Goal: Task Accomplishment & Management: Use online tool/utility

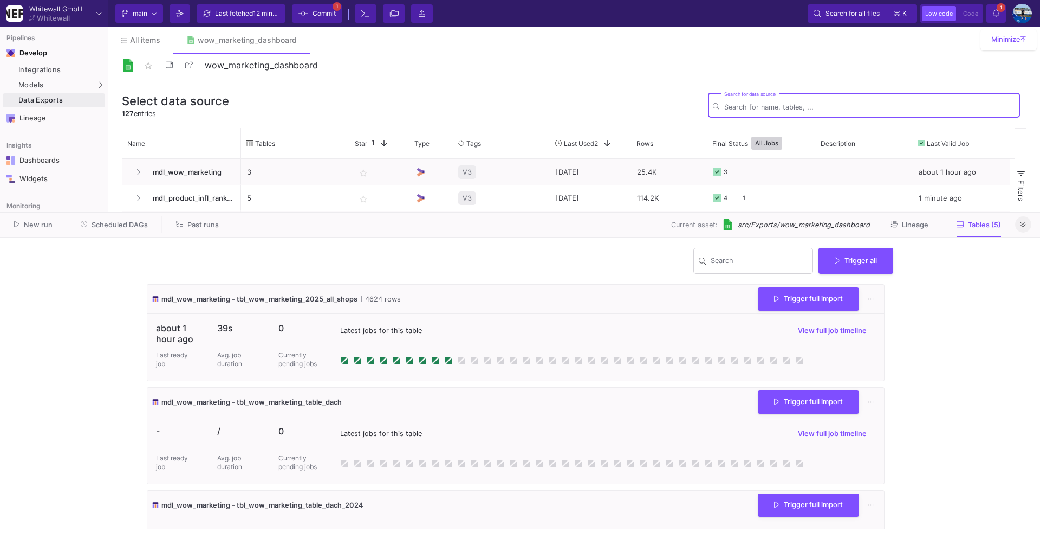
click at [1029, 222] on button at bounding box center [1023, 224] width 16 height 16
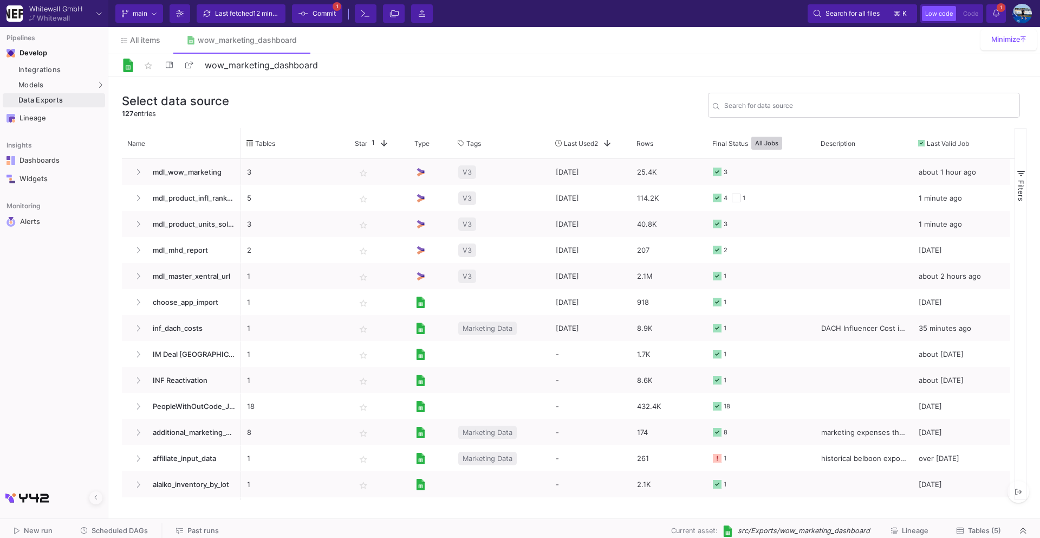
click at [117, 518] on div at bounding box center [520, 518] width 1040 height 1
click at [117, 533] on span "Scheduled DAGs" at bounding box center [120, 530] width 56 height 8
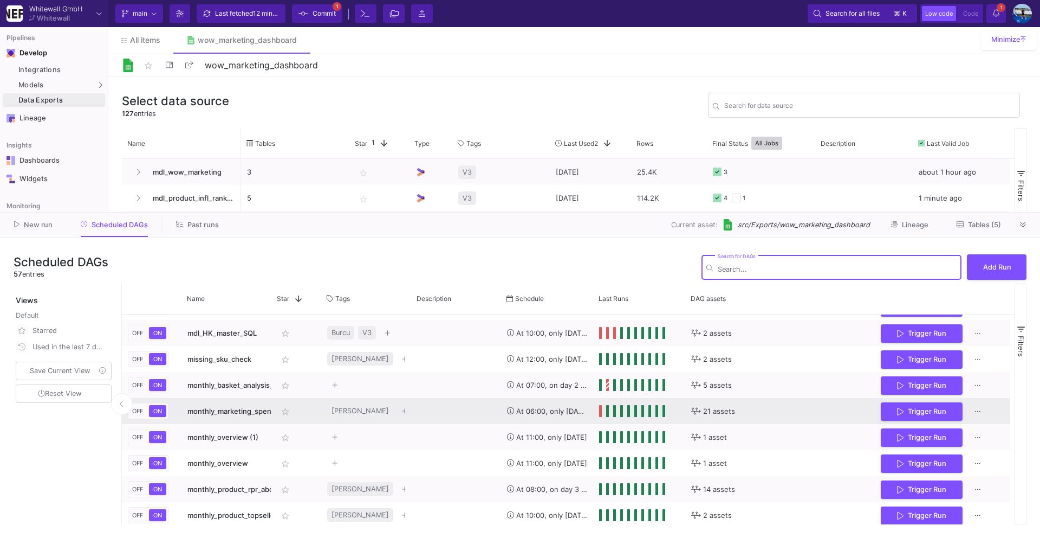
scroll to position [799, 0]
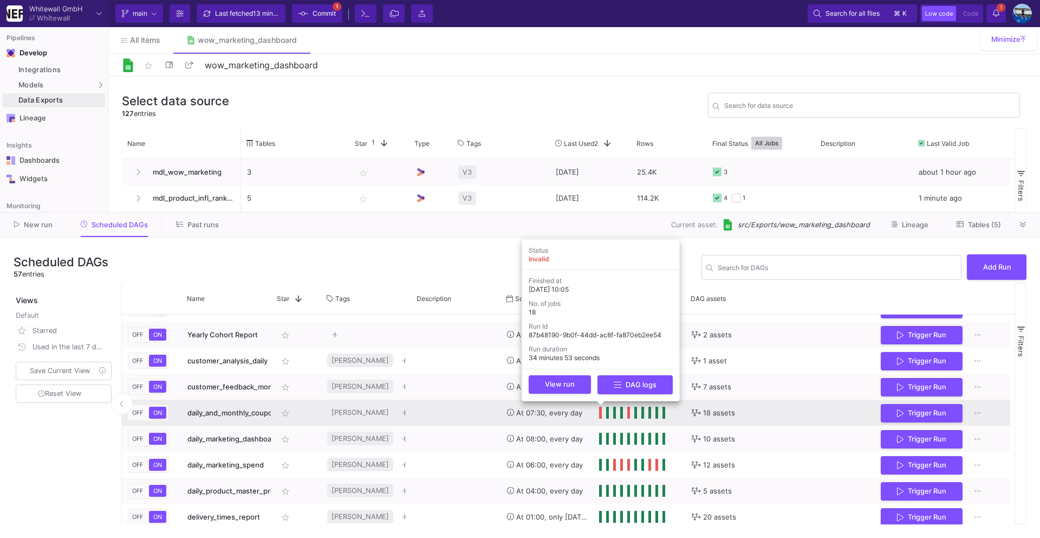
click at [601, 414] on span "Press SPACE to select this row." at bounding box center [601, 412] width 4 height 12
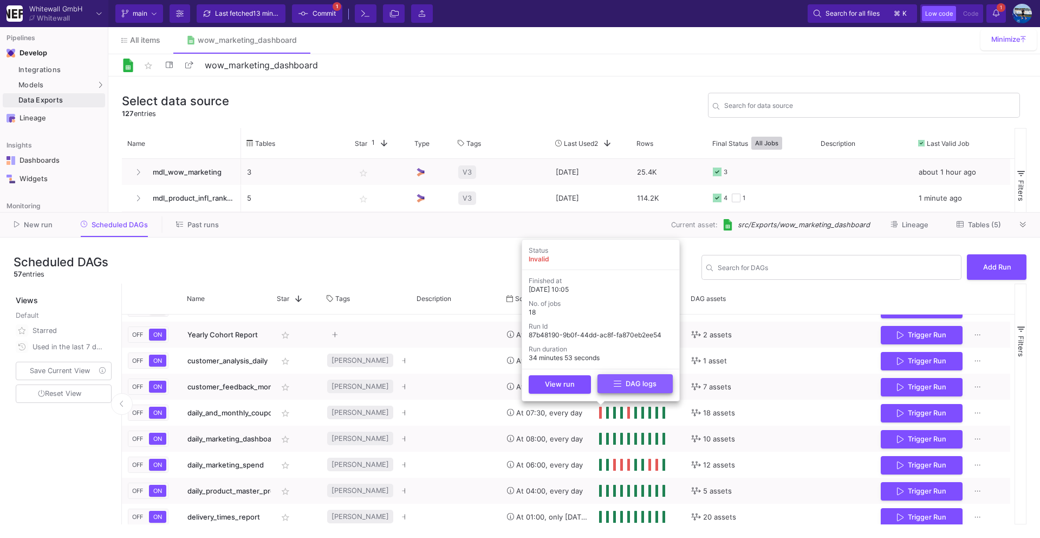
click at [616, 389] on button "DAG logs" at bounding box center [635, 383] width 75 height 19
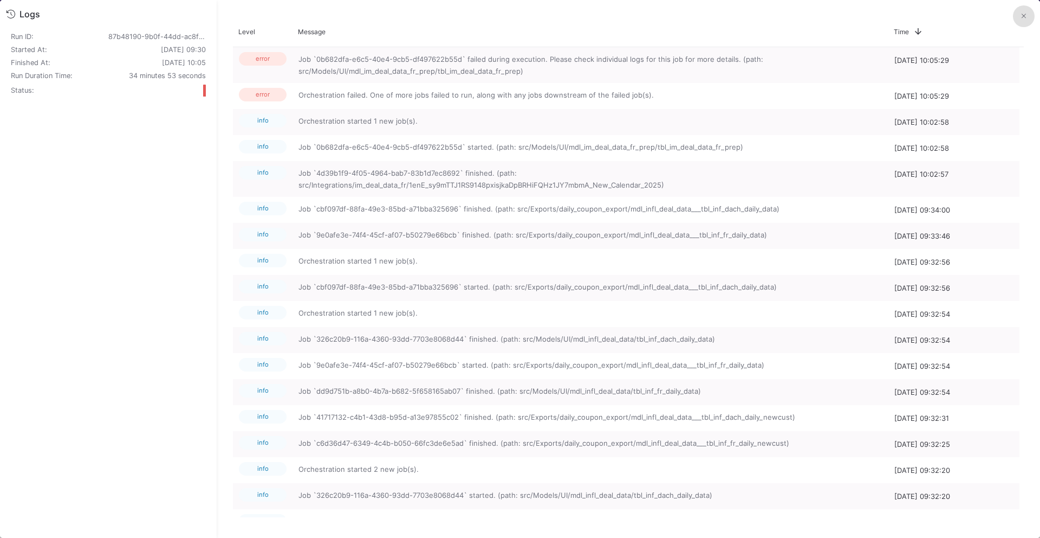
click at [1025, 15] on icon at bounding box center [1024, 15] width 4 height 7
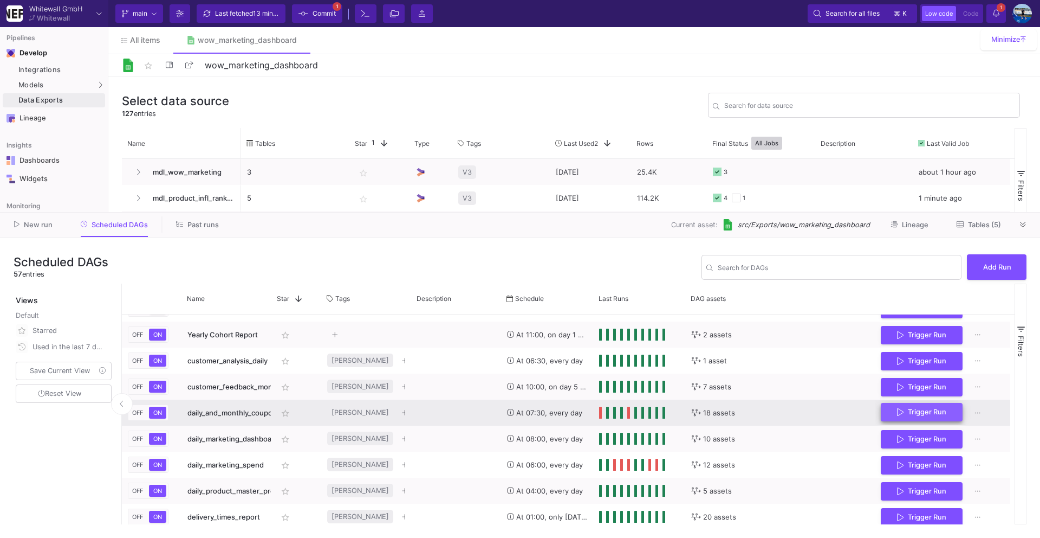
click at [905, 415] on button "Trigger Run" at bounding box center [922, 412] width 82 height 19
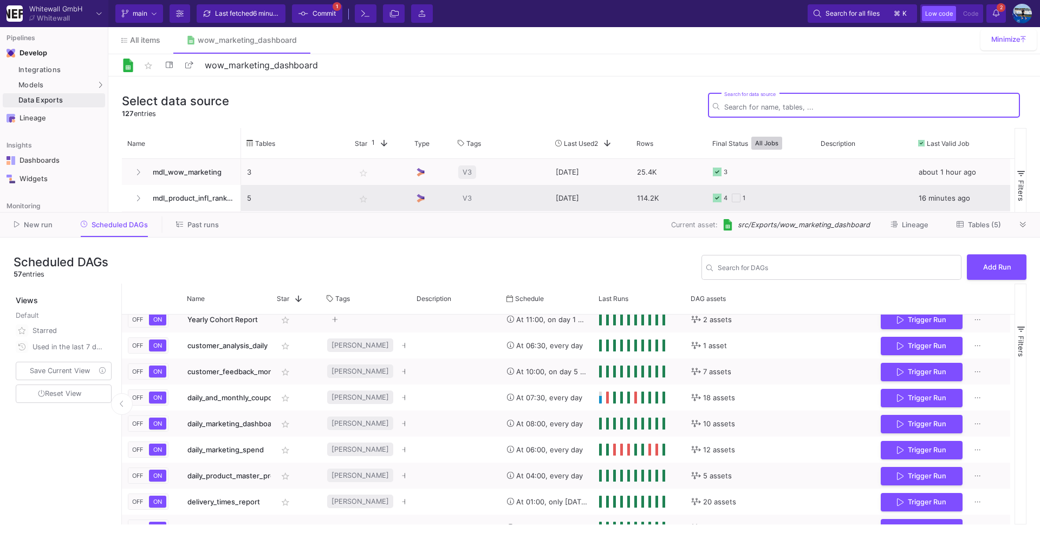
scroll to position [320, 0]
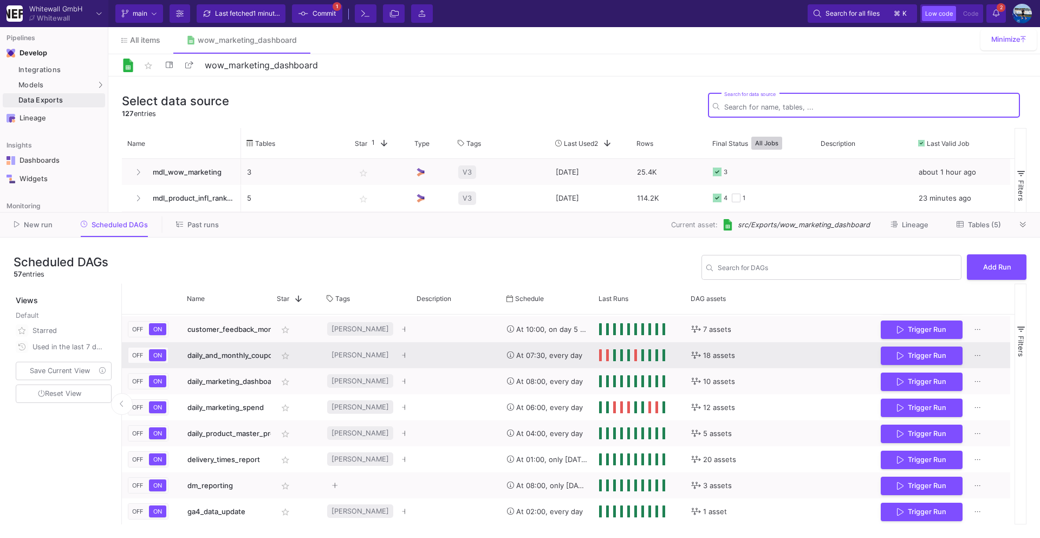
click at [603, 357] on div "Press SPACE to select this row." at bounding box center [632, 355] width 66 height 12
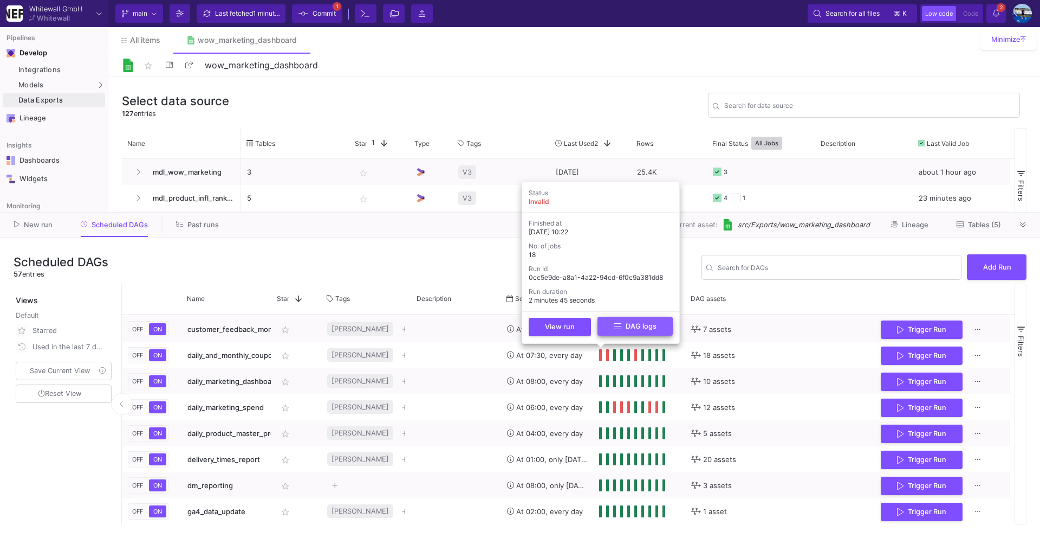
click at [616, 328] on icon at bounding box center [618, 326] width 8 height 9
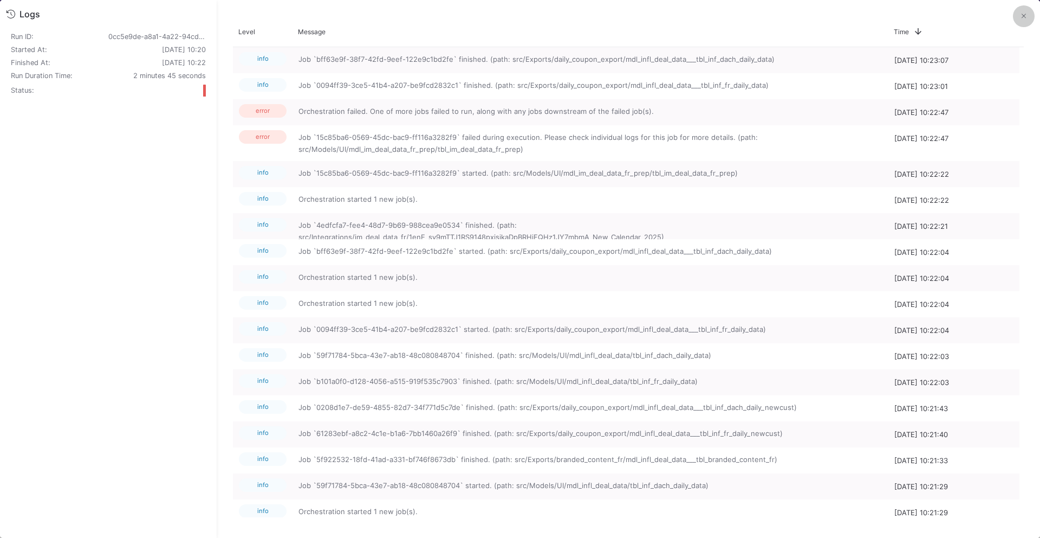
click at [1022, 17] on icon at bounding box center [1024, 15] width 4 height 7
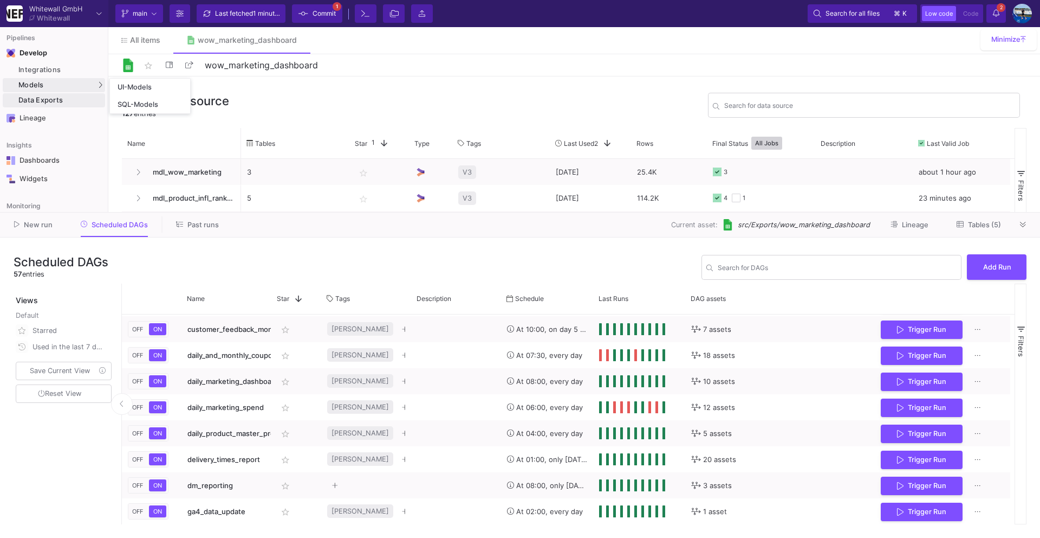
click at [127, 83] on div "UI-Models" at bounding box center [135, 87] width 34 height 9
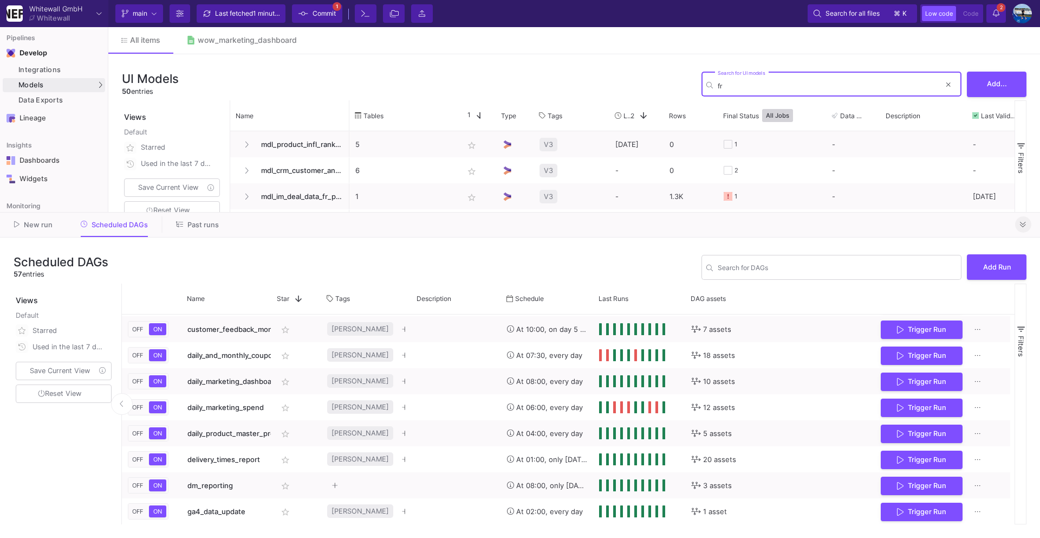
type input "fr"
click at [1020, 222] on icon at bounding box center [1023, 224] width 6 height 7
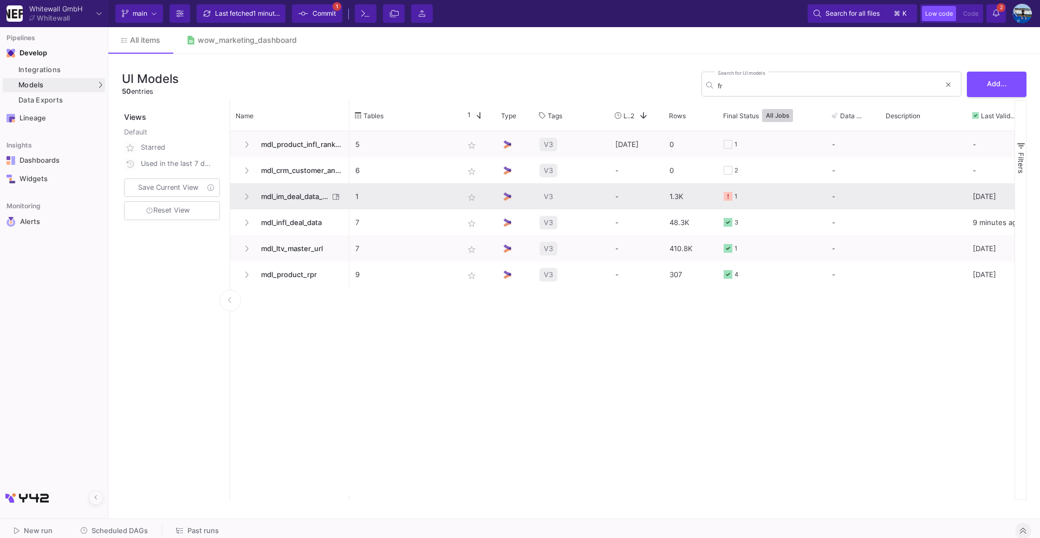
click at [325, 192] on span "mdl_im_deal_data_fr_prep" at bounding box center [292, 196] width 74 height 25
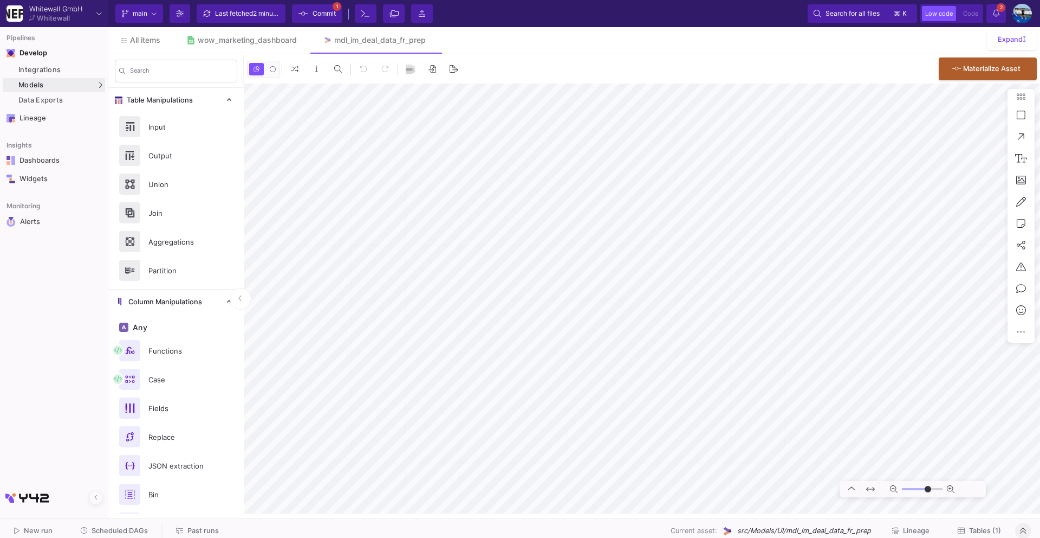
type input "0"
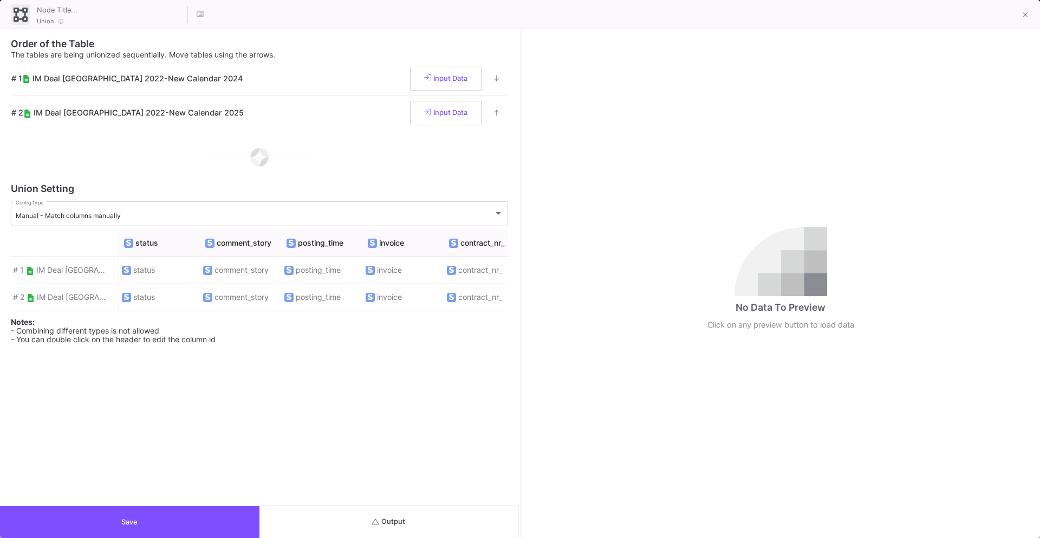
scroll to position [0, 916]
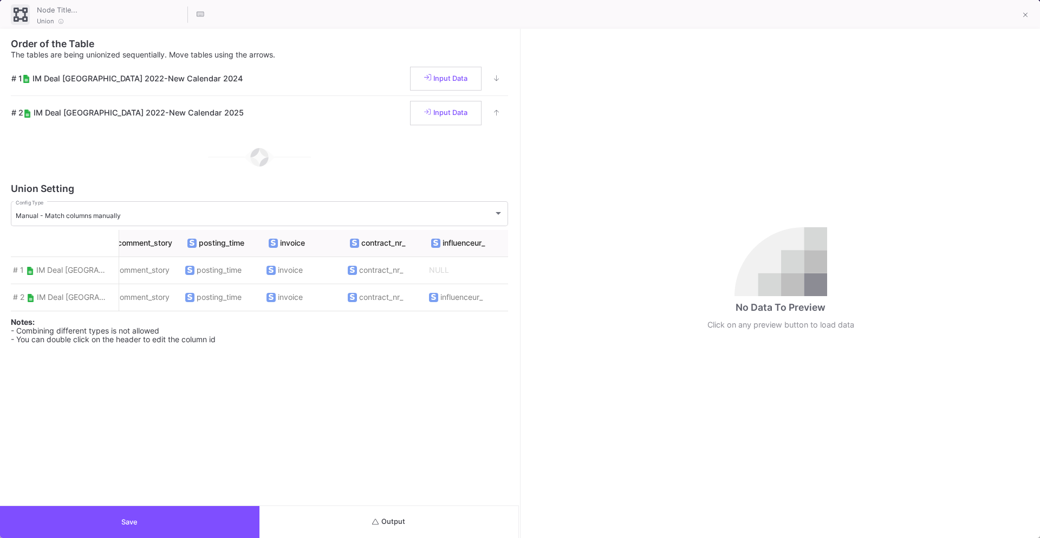
click at [78, 522] on button "Save" at bounding box center [130, 522] width 260 height 32
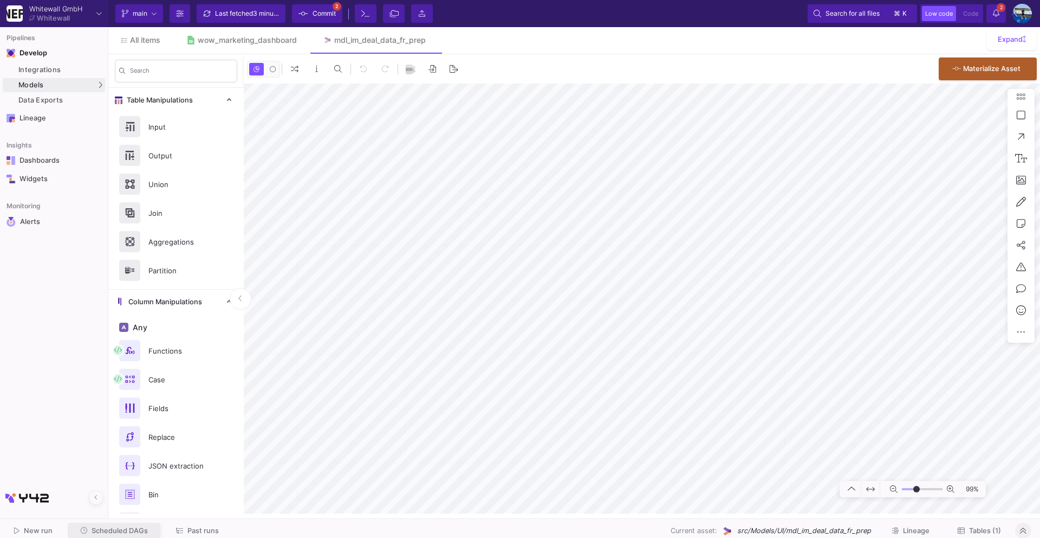
click at [107, 530] on span "Scheduled DAGs" at bounding box center [120, 530] width 56 height 8
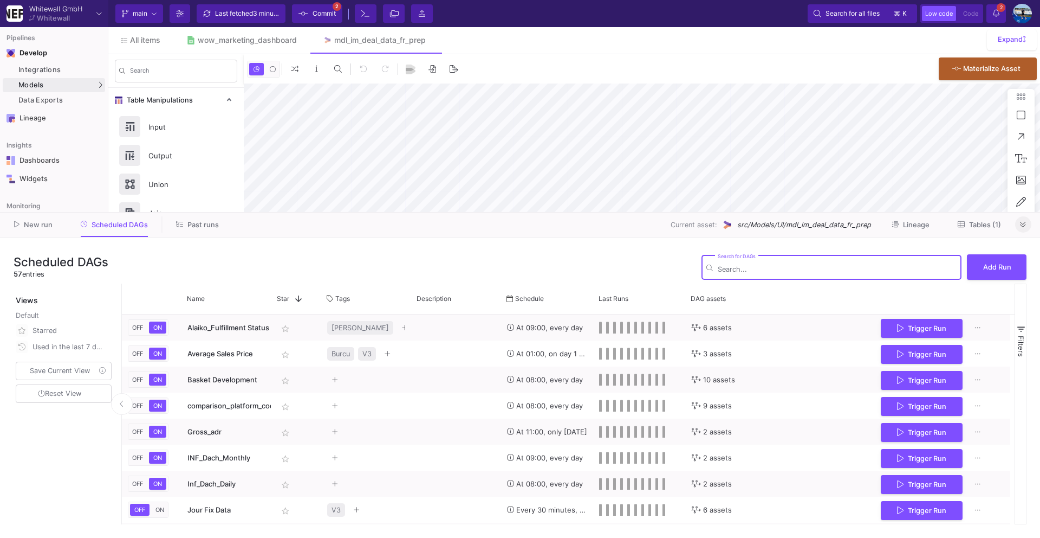
click at [1029, 222] on button at bounding box center [1023, 224] width 16 height 16
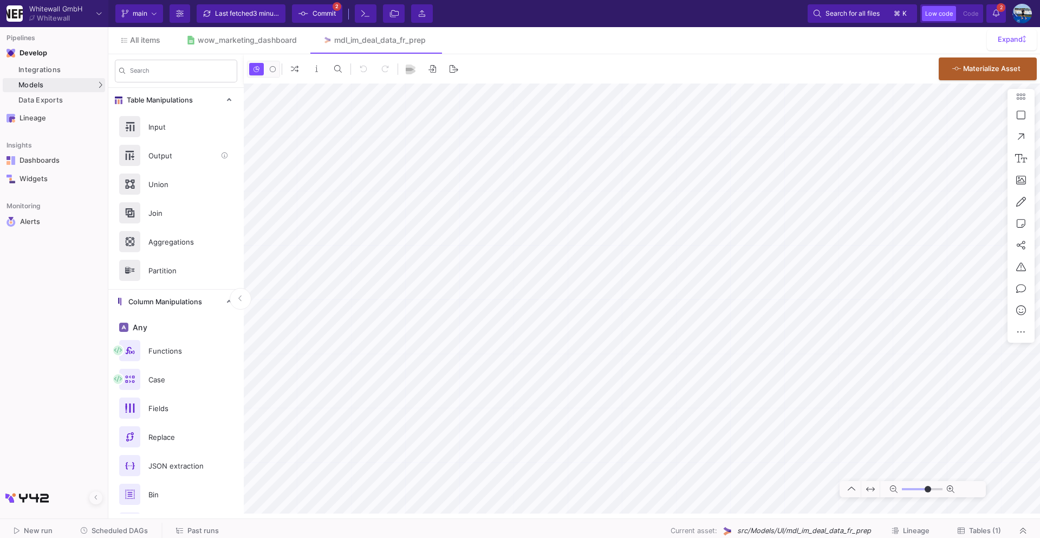
type input "0"
click at [59, 66] on div "Integrations" at bounding box center [60, 70] width 84 height 9
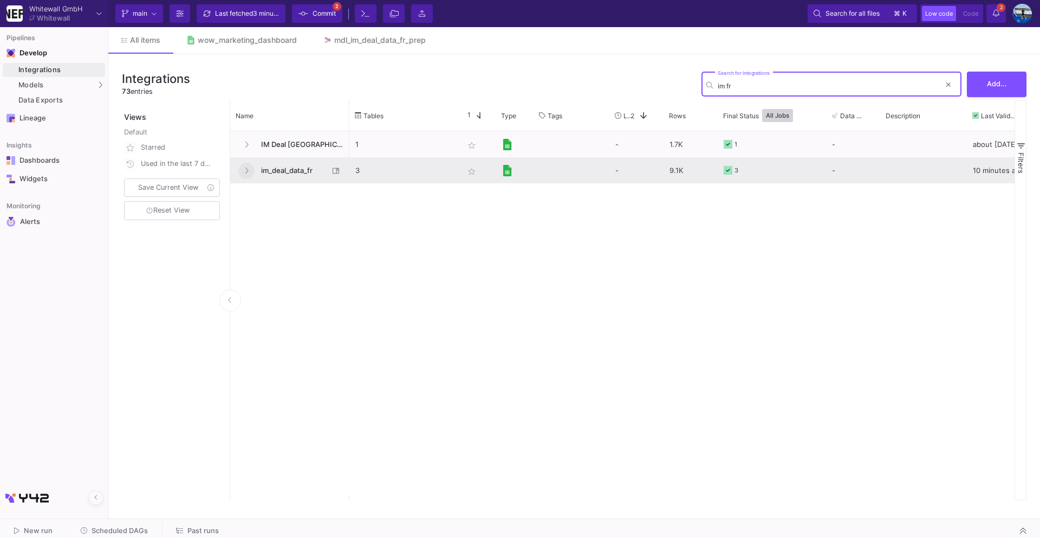
type input "im fr"
click at [251, 175] on button at bounding box center [246, 171] width 16 height 16
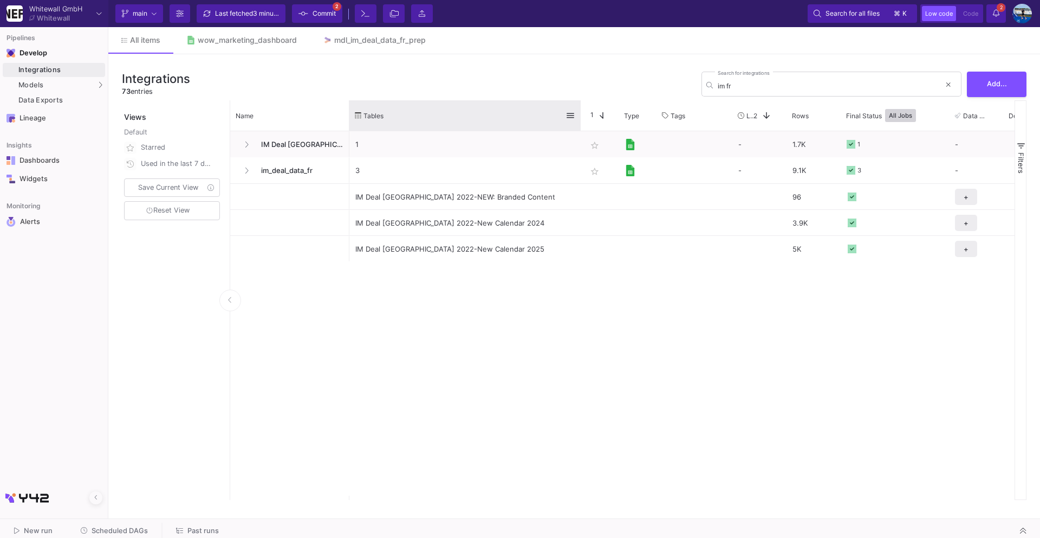
drag, startPoint x: 457, startPoint y: 109, endPoint x: 580, endPoint y: 109, distance: 123.0
click at [580, 109] on div at bounding box center [581, 115] width 4 height 30
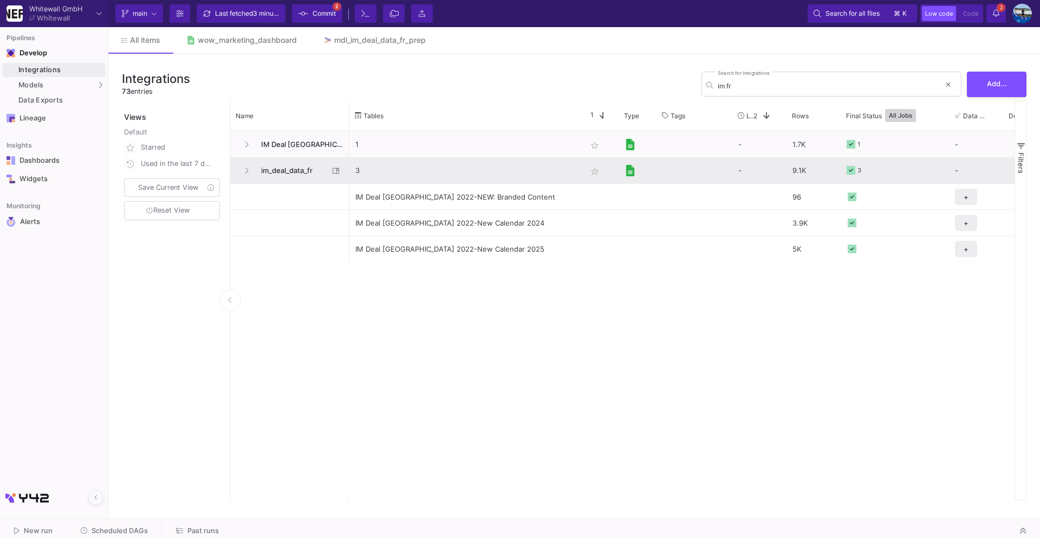
click at [298, 165] on span "im_deal_data_fr" at bounding box center [292, 170] width 74 height 25
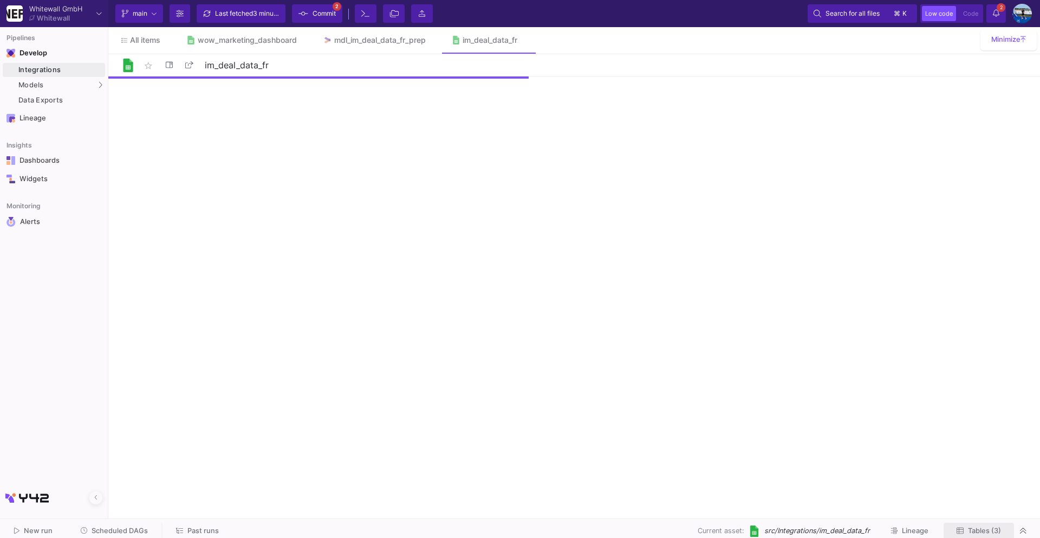
click at [968, 527] on span "Tables (3)" at bounding box center [984, 530] width 33 height 8
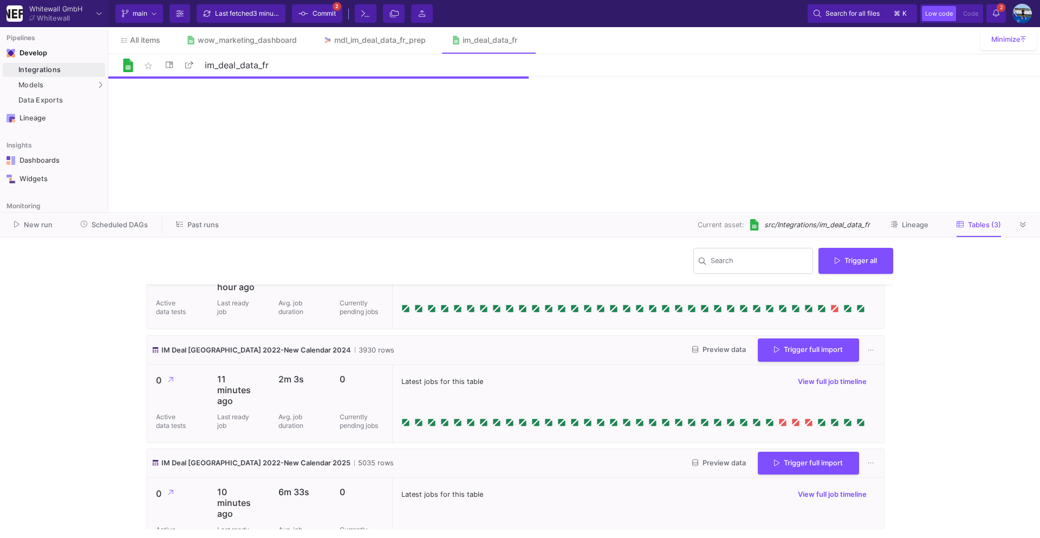
scroll to position [69, 0]
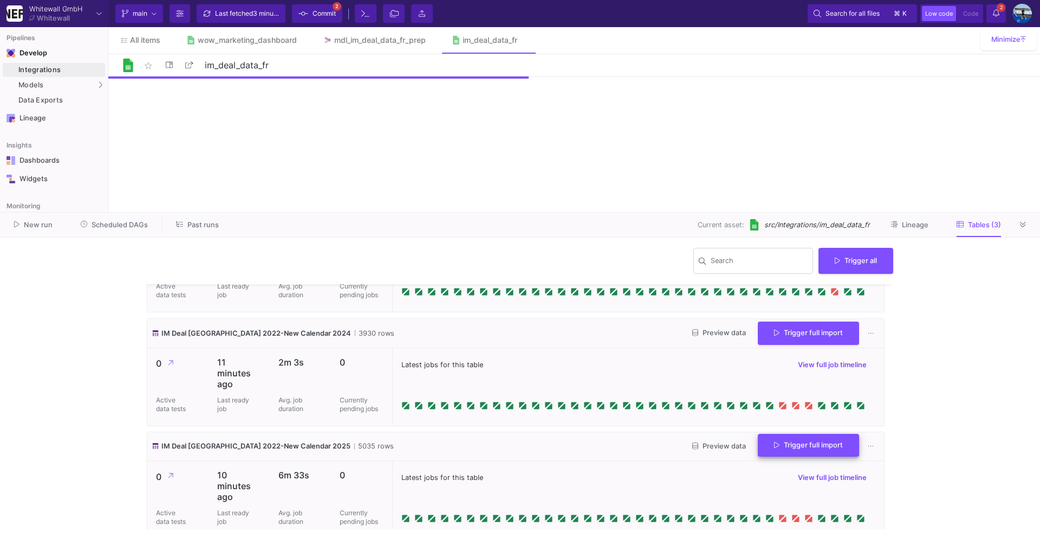
click at [777, 441] on span "Trigger full import" at bounding box center [808, 445] width 69 height 8
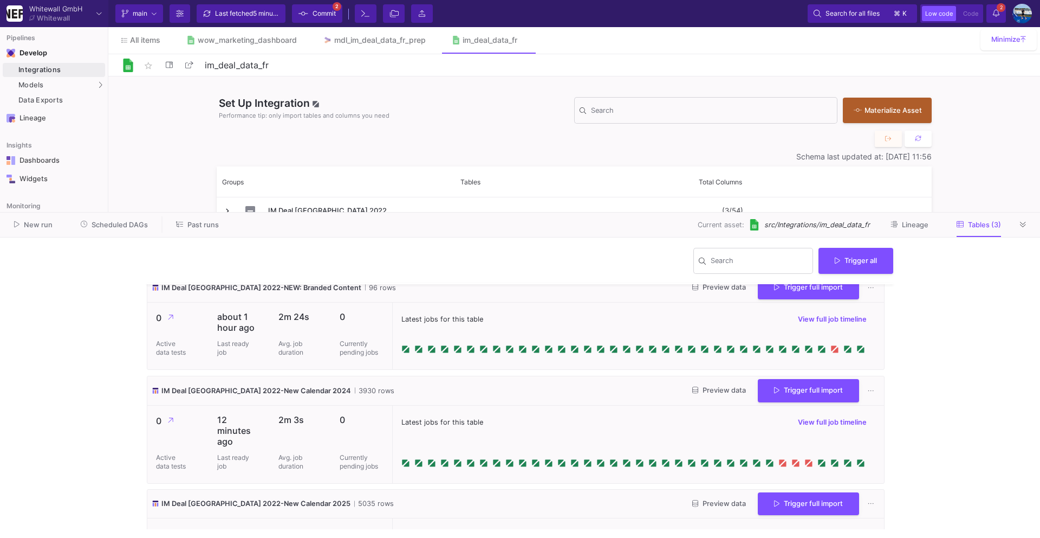
scroll to position [0, 0]
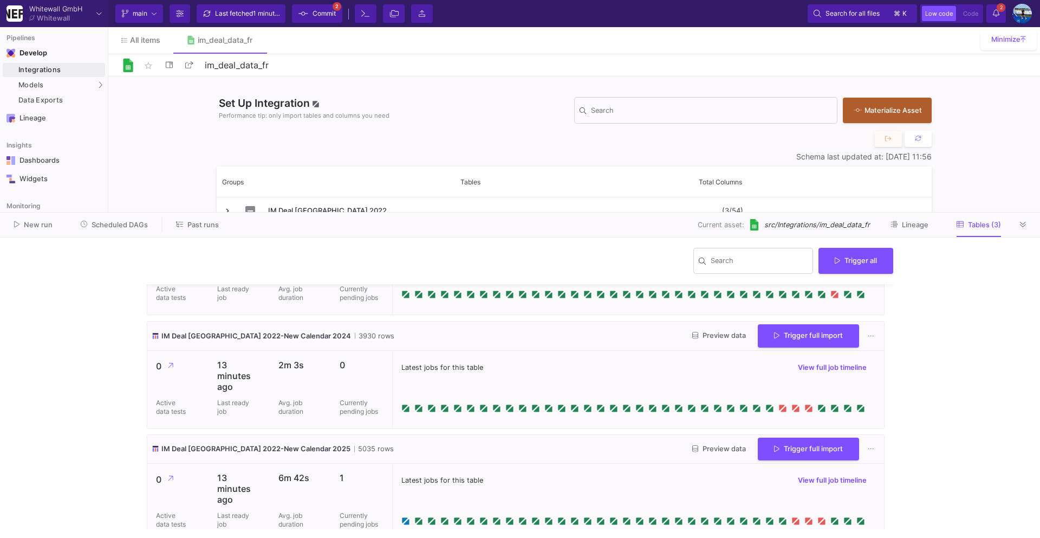
scroll to position [79, 0]
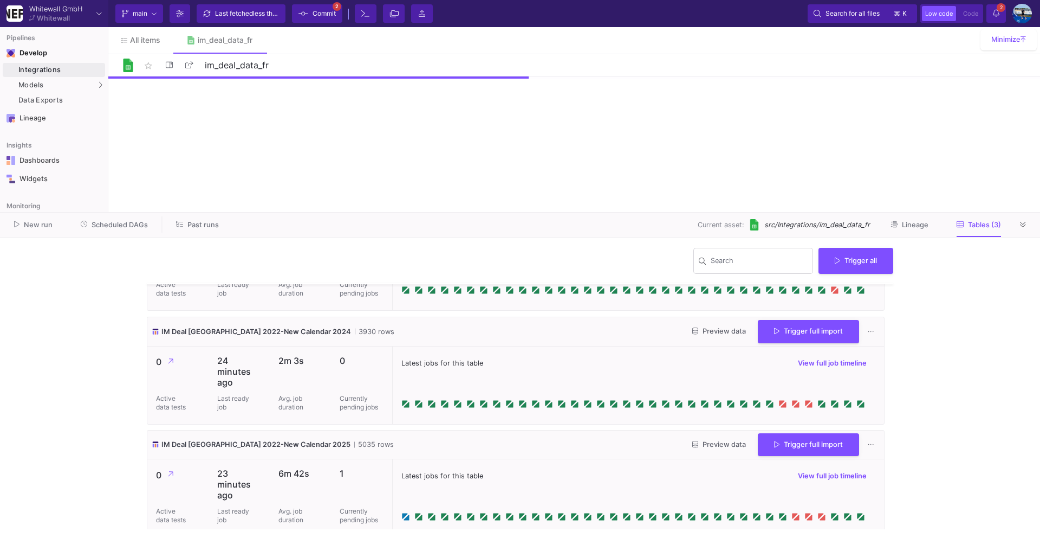
scroll to position [79, 0]
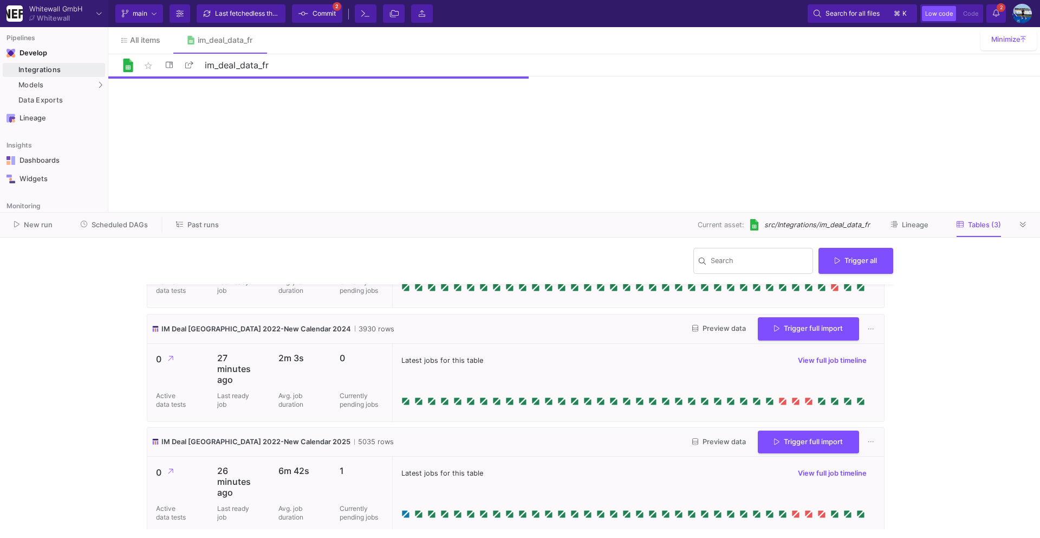
scroll to position [79, 0]
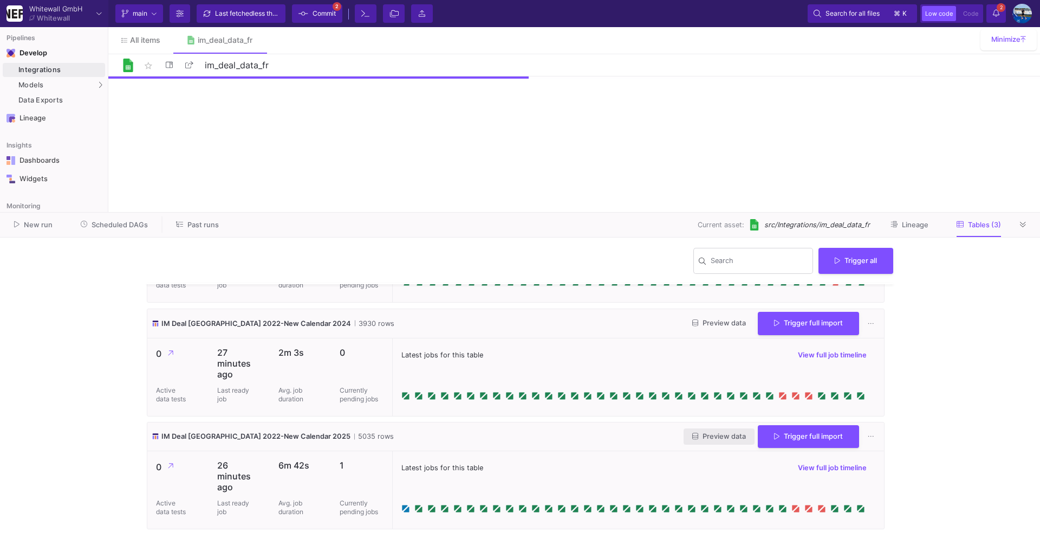
click at [704, 433] on span "Preview data" at bounding box center [720, 436] width 54 height 8
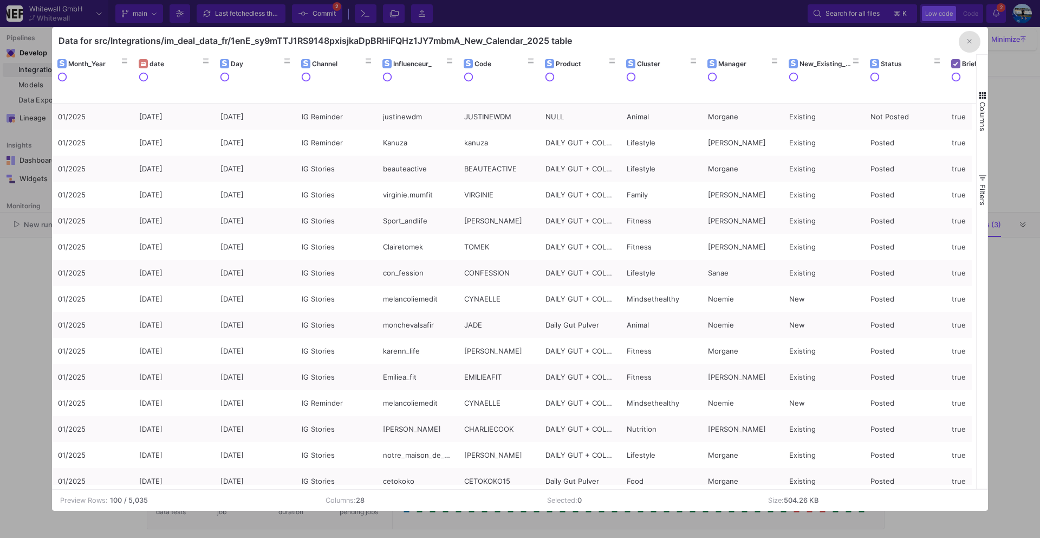
click at [969, 45] on fa-icon "button" at bounding box center [970, 41] width 4 height 8
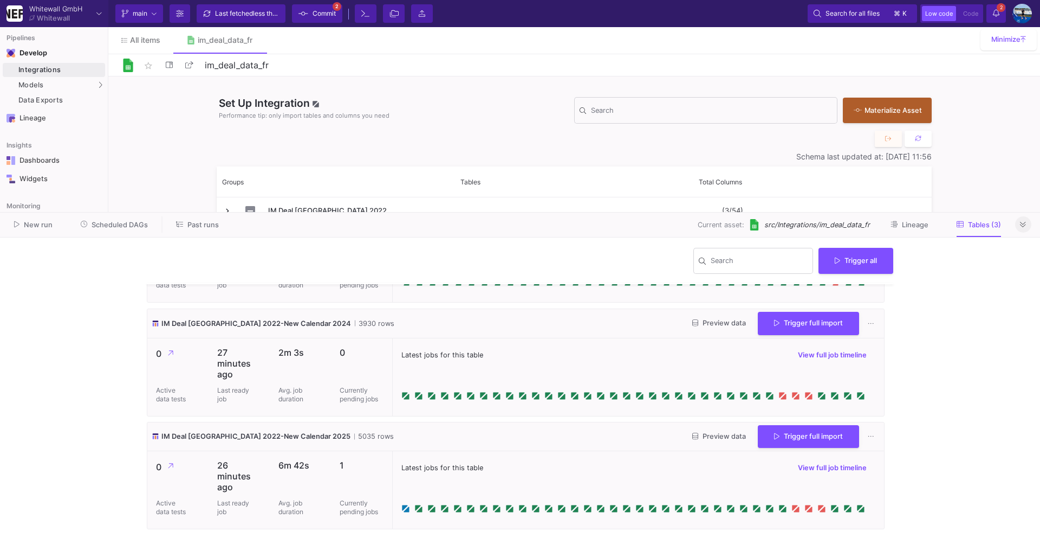
click at [1025, 224] on icon at bounding box center [1023, 224] width 6 height 7
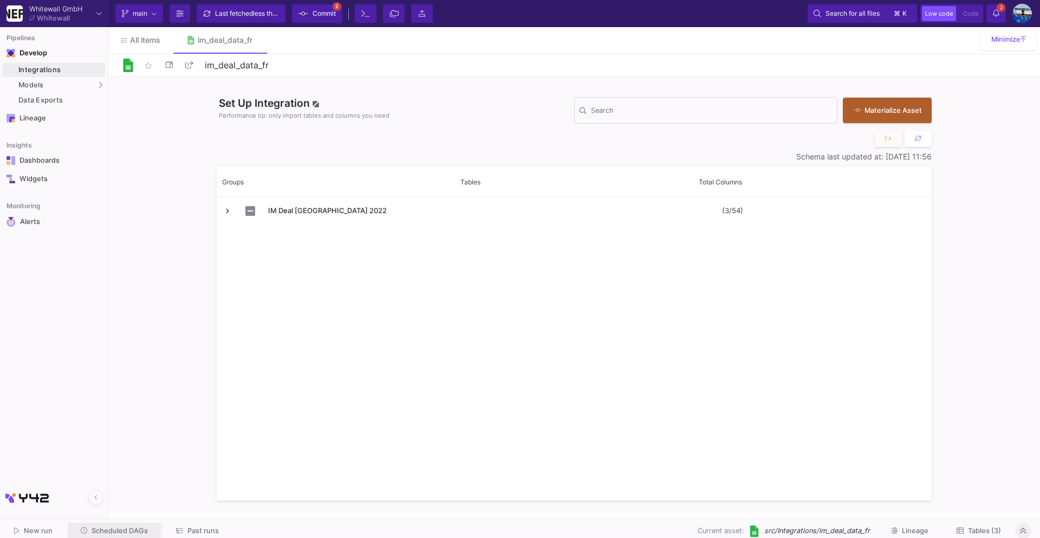
click at [126, 532] on span "Scheduled DAGs" at bounding box center [120, 530] width 56 height 8
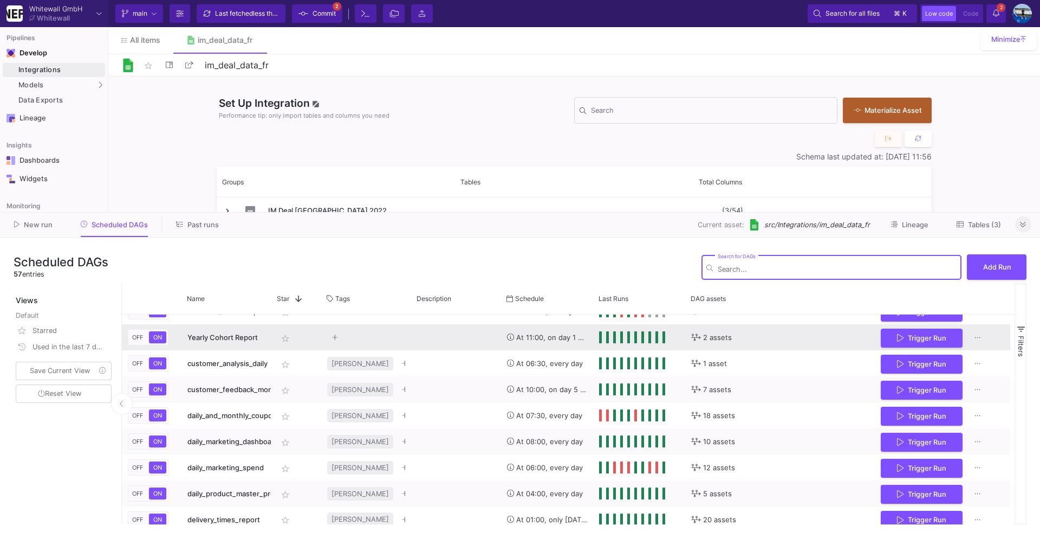
scroll to position [303, 0]
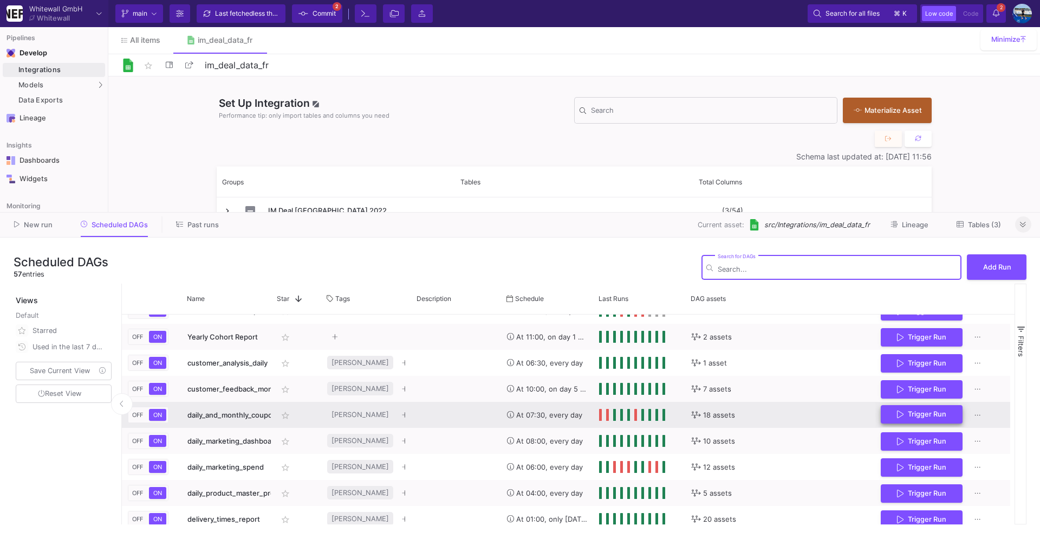
click at [931, 413] on span "Trigger Run" at bounding box center [927, 414] width 38 height 8
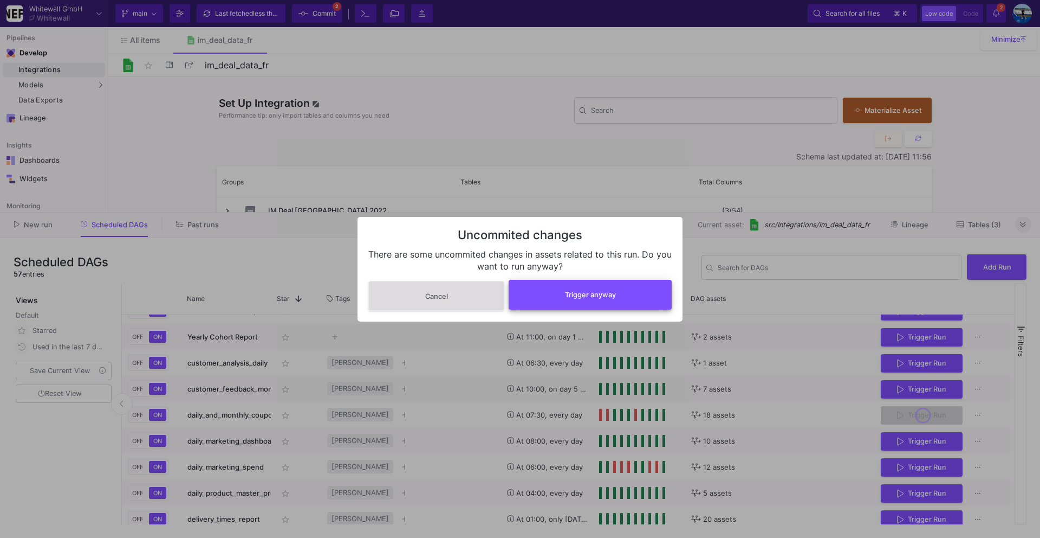
click at [634, 303] on button "Trigger anyway" at bounding box center [590, 295] width 163 height 30
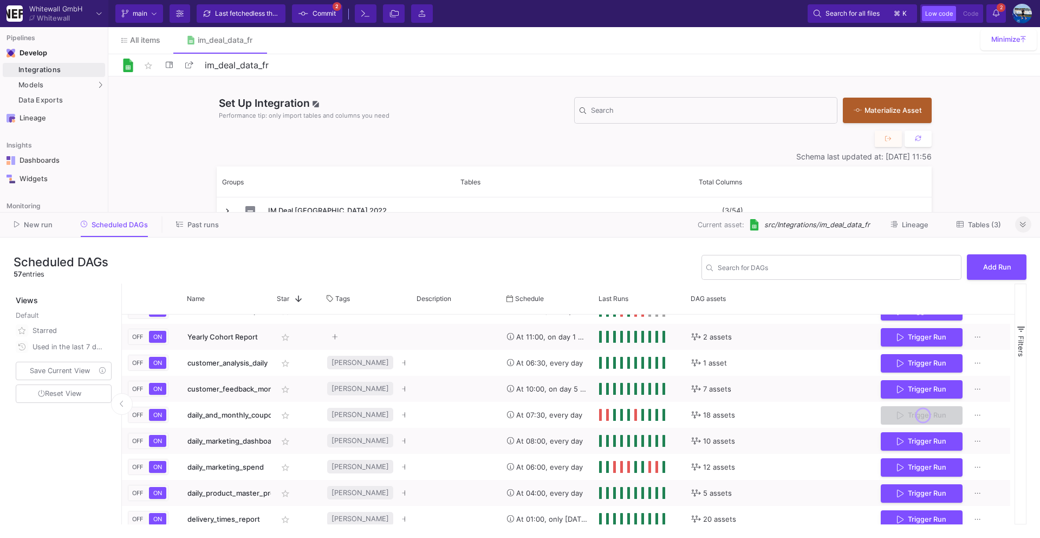
click at [217, 8] on div "Last fetched less than a minute ago" at bounding box center [247, 13] width 65 height 16
click at [316, 10] on span "Commit" at bounding box center [324, 13] width 23 height 16
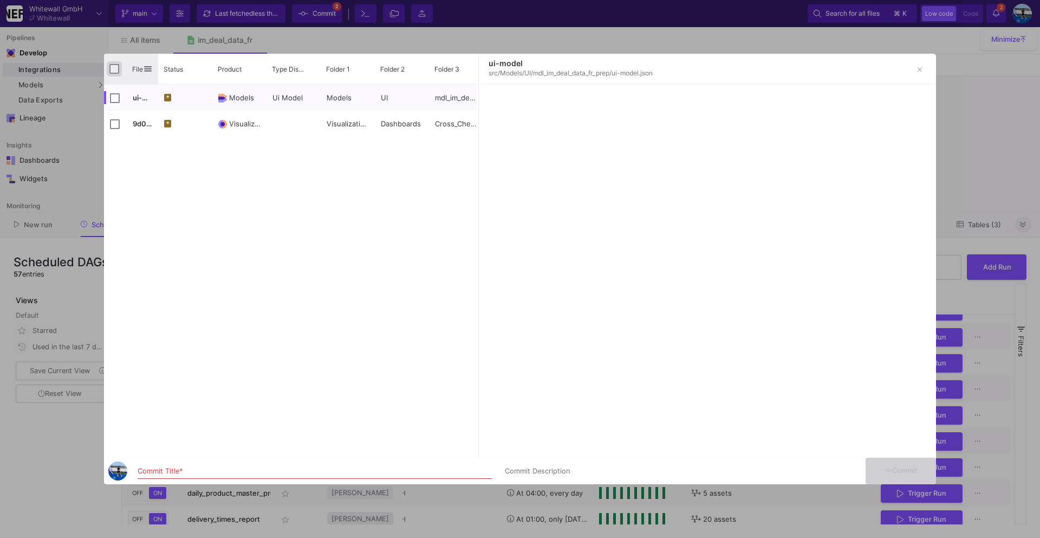
click at [112, 70] on input "Press Space to toggle all rows selection (unchecked)" at bounding box center [114, 69] width 10 height 10
checkbox input "true"
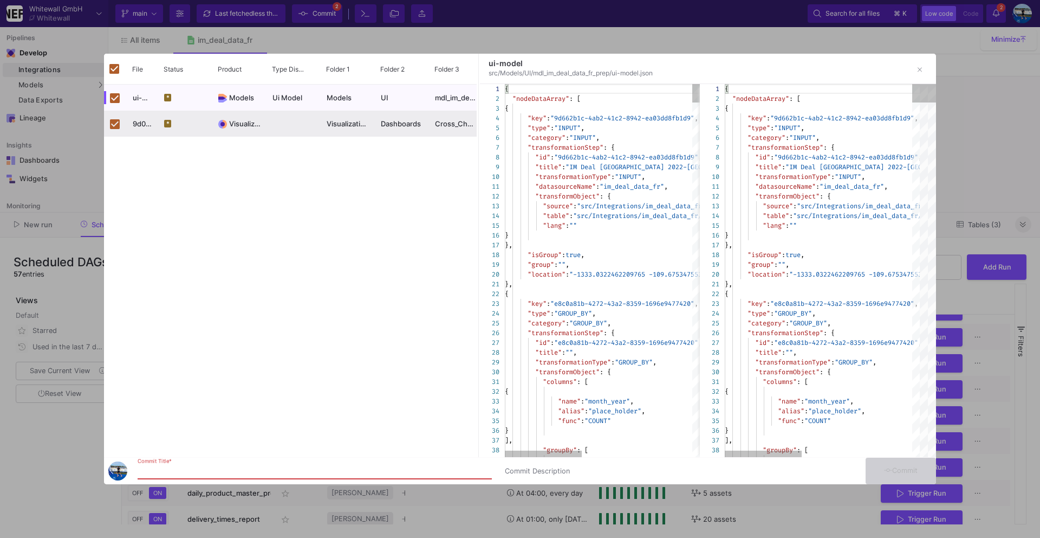
click at [165, 471] on input "Commit Title *" at bounding box center [315, 471] width 354 height 9
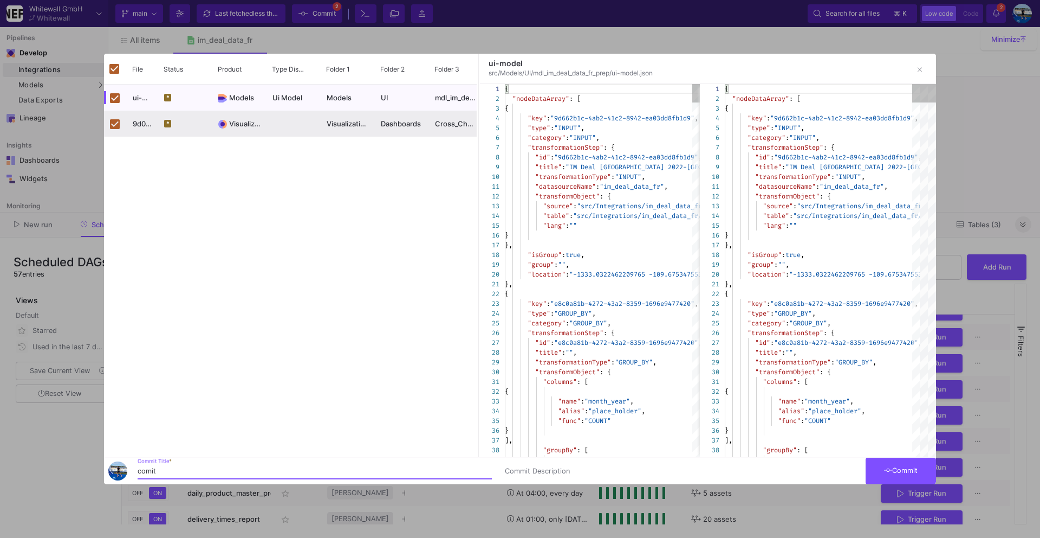
type input "comit"
click at [887, 468] on icon at bounding box center [888, 470] width 9 height 7
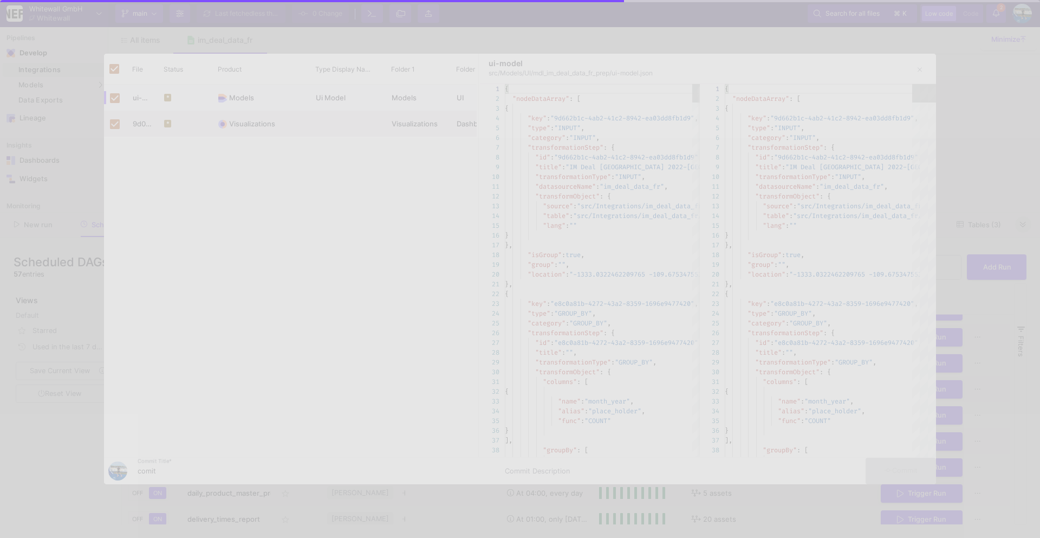
checkbox input "false"
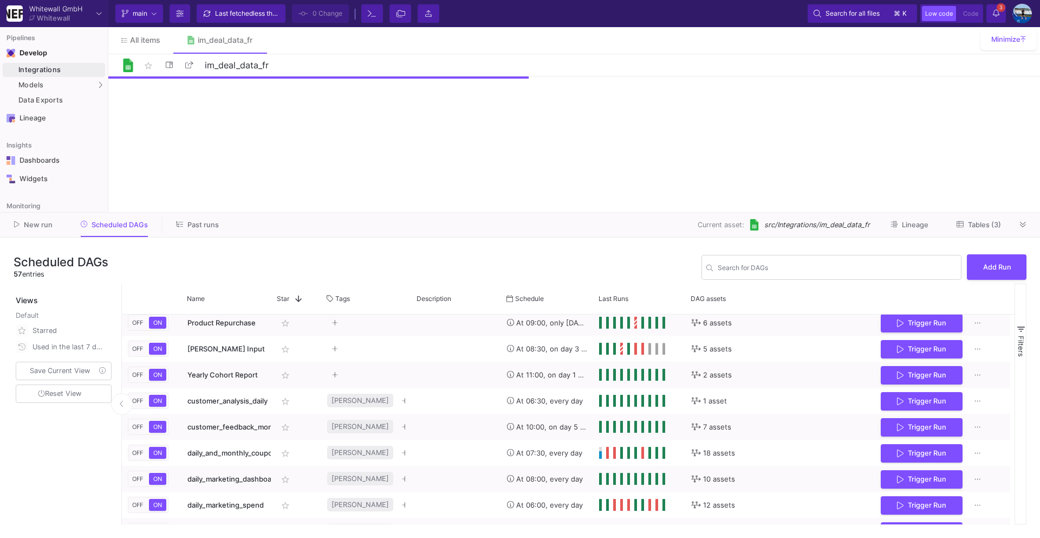
scroll to position [268, 0]
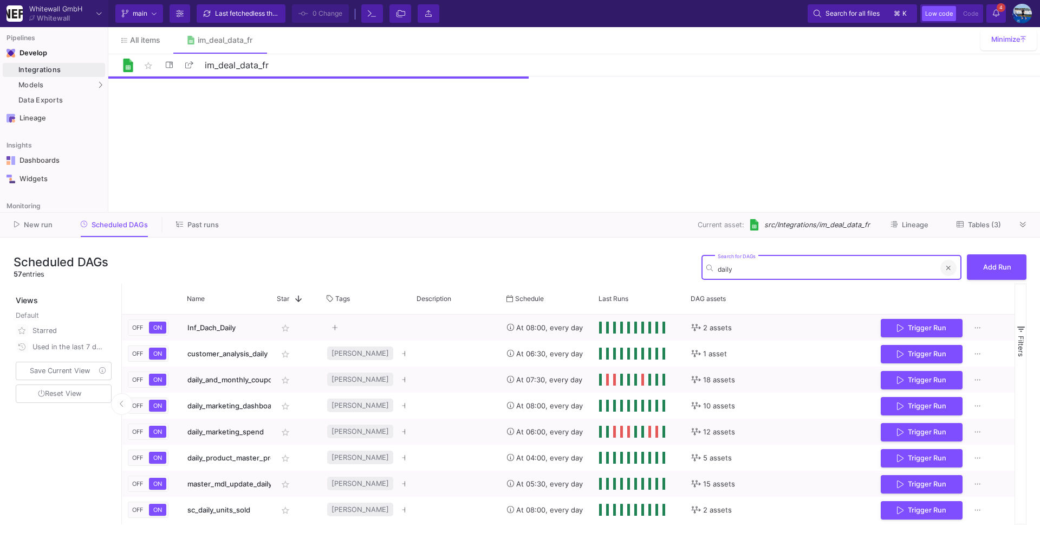
type input "daily"
click at [955, 266] on button at bounding box center [949, 268] width 16 height 16
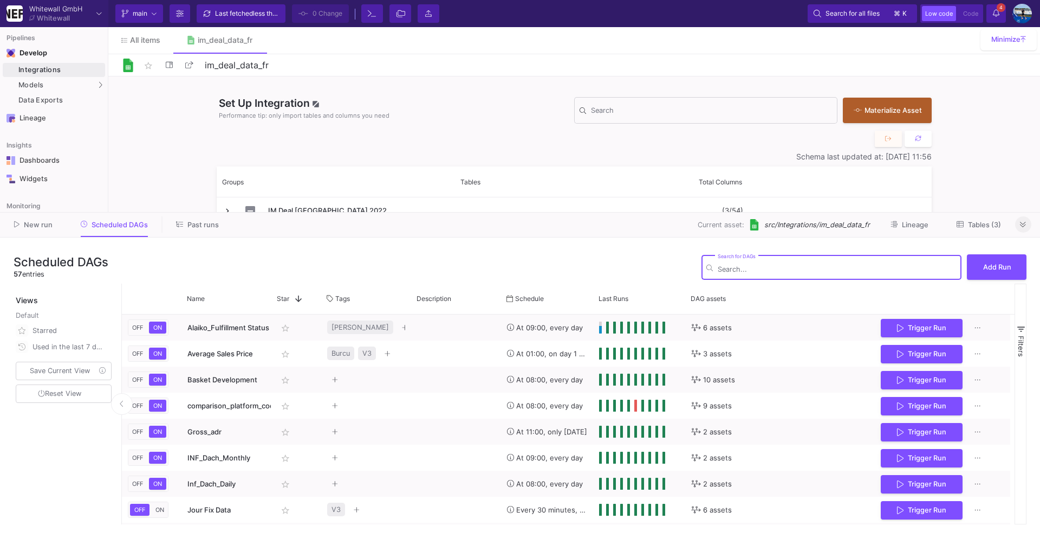
click at [1025, 230] on button at bounding box center [1023, 224] width 16 height 16
